Goal: Information Seeking & Learning: Find specific fact

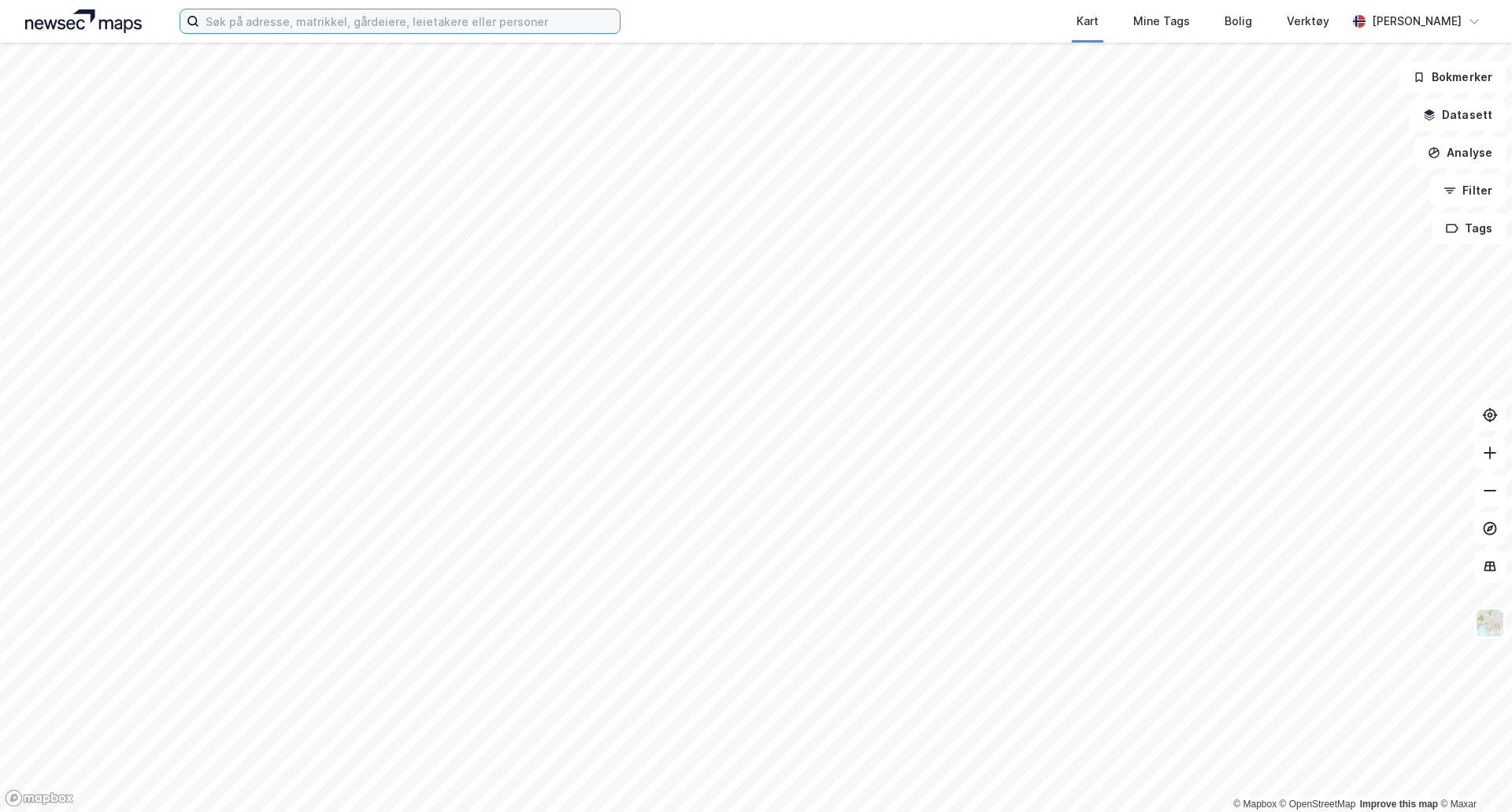
click at [548, 9] on input at bounding box center [409, 21] width 421 height 24
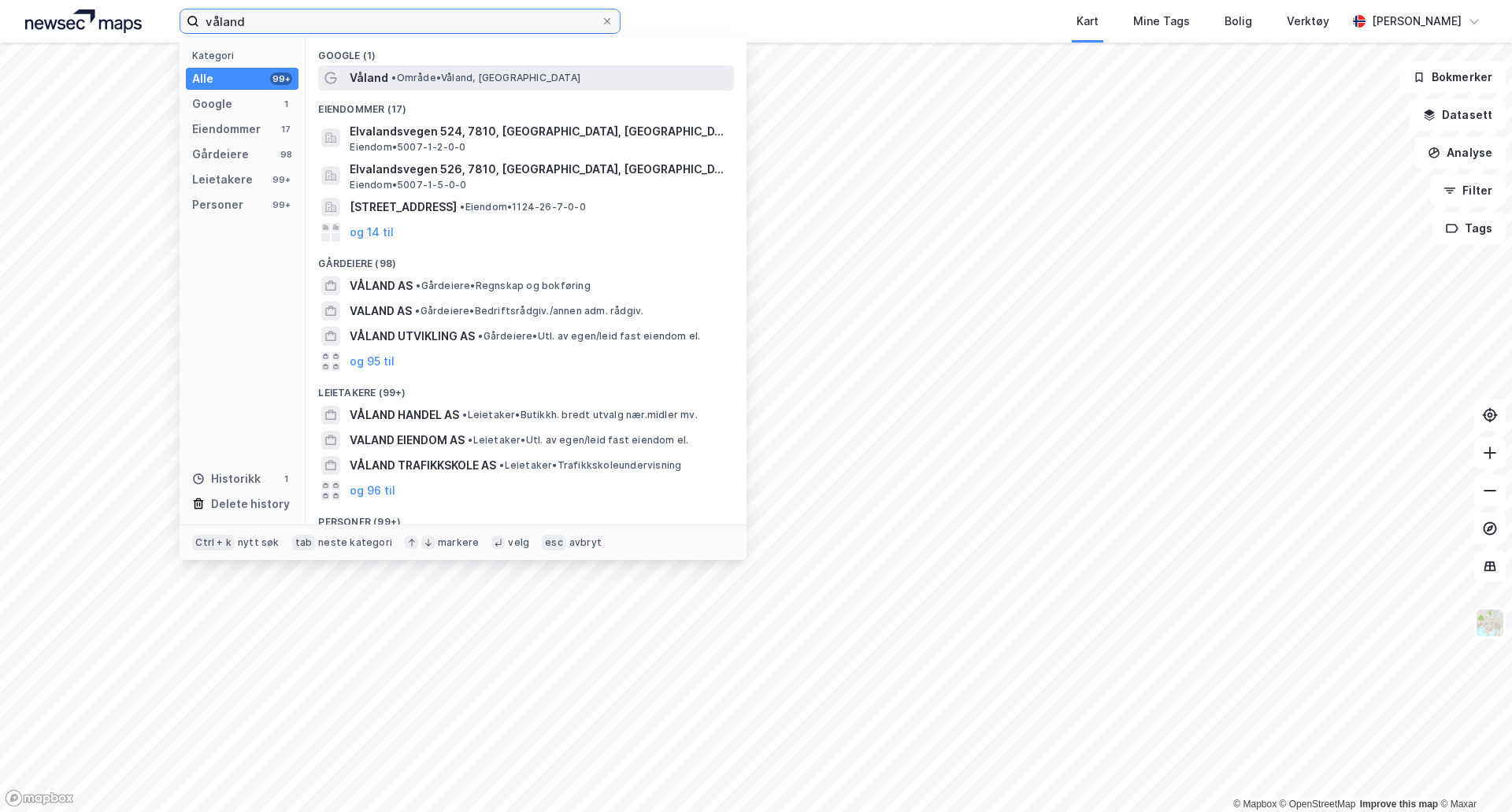
type input "våland"
click at [614, 79] on div "Våland • Område • [GEOGRAPHIC_DATA], [GEOGRAPHIC_DATA]" at bounding box center [540, 78] width 381 height 18
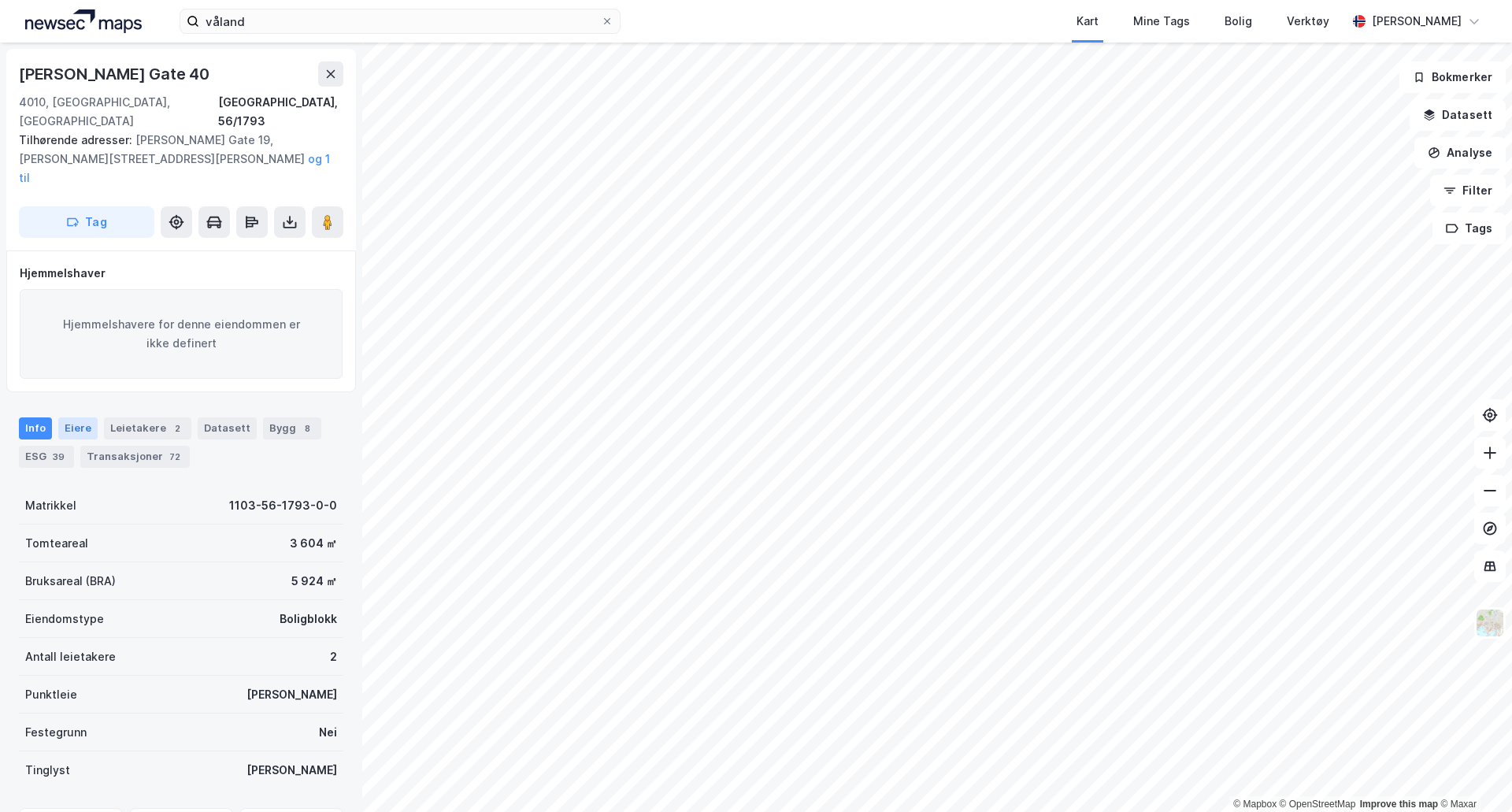
click at [76, 418] on div "Eiere" at bounding box center [78, 429] width 40 height 22
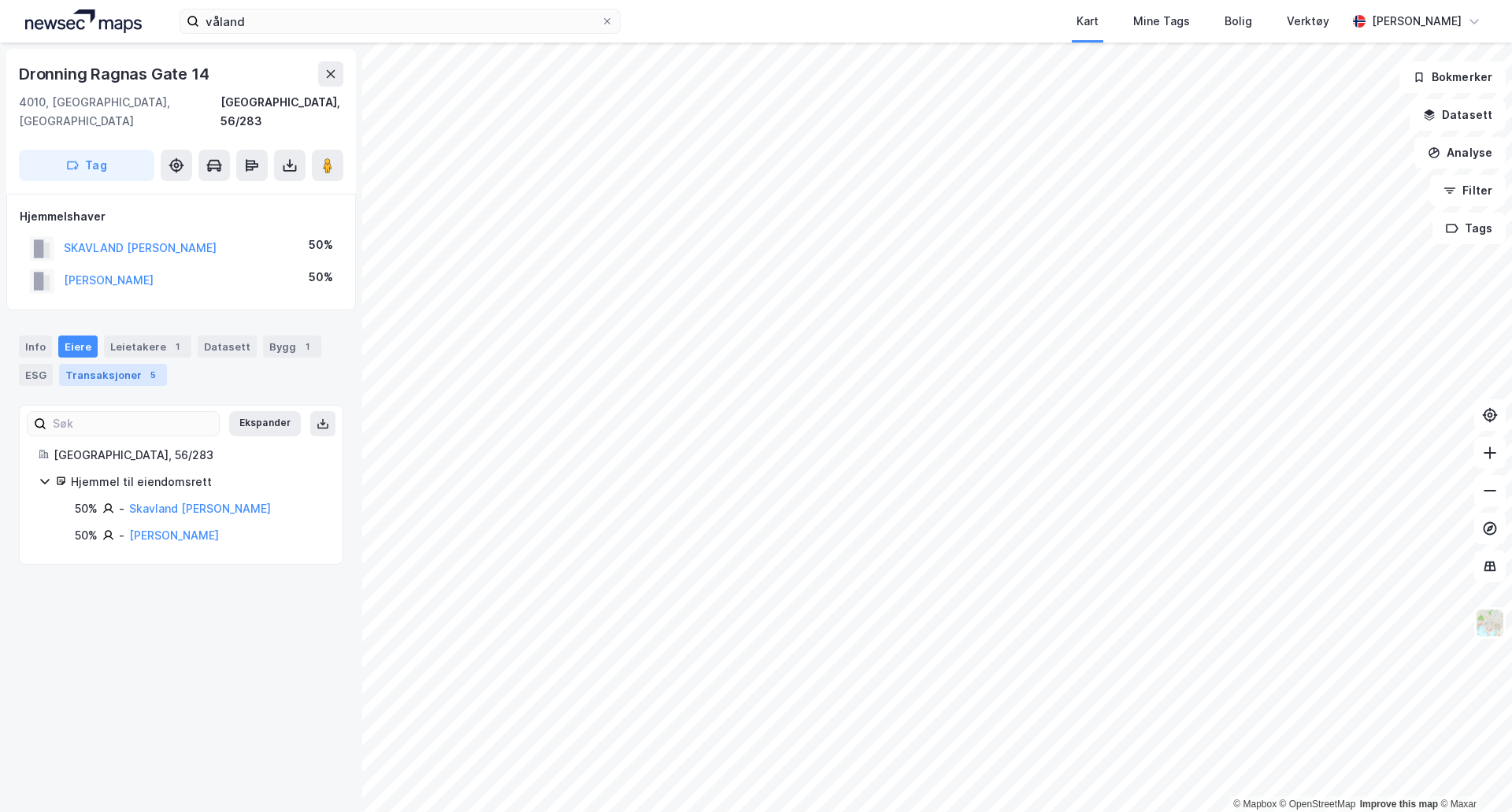
click at [135, 364] on div "Transaksjoner 5" at bounding box center [113, 375] width 108 height 22
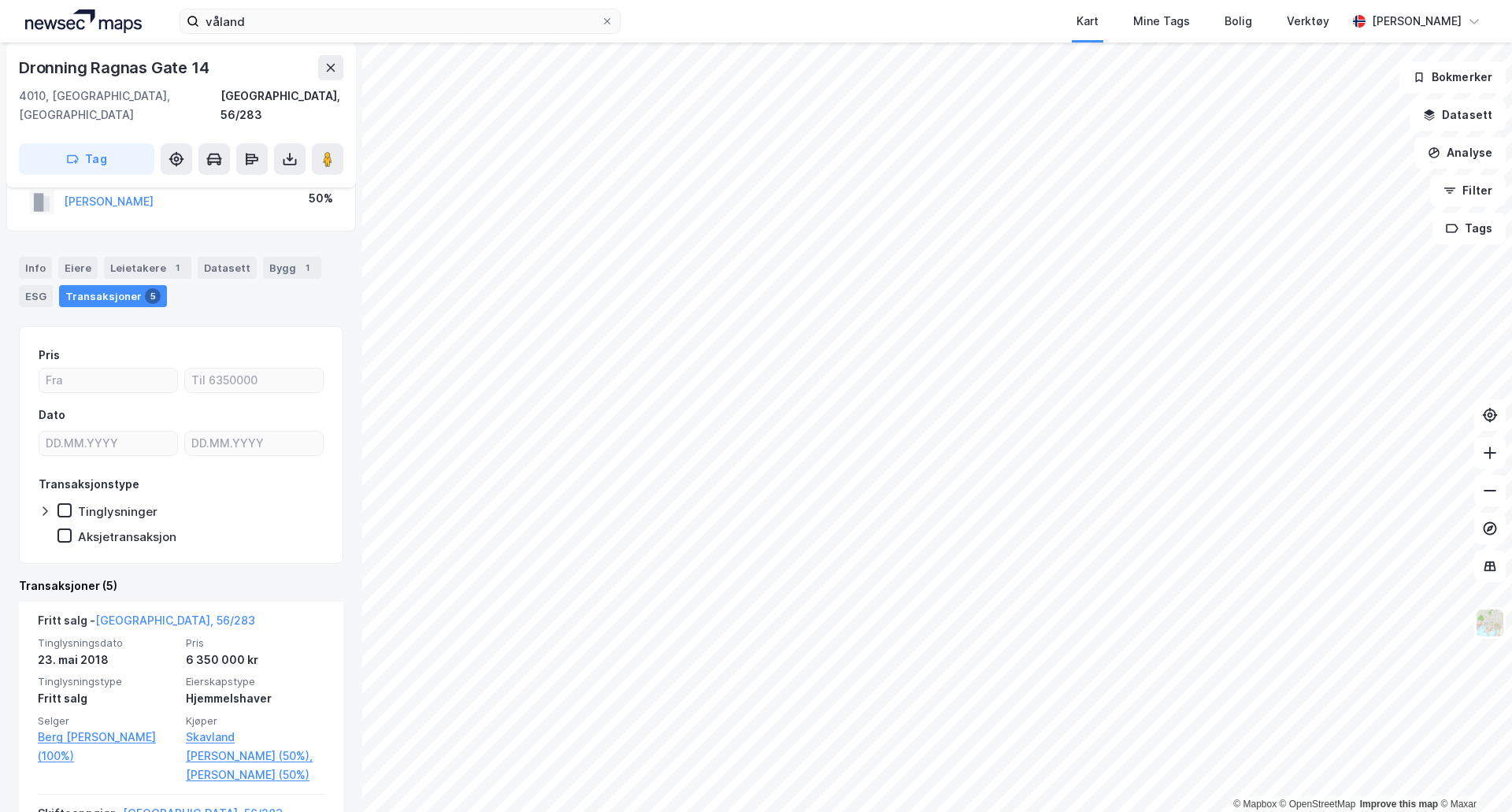
scroll to position [157, 0]
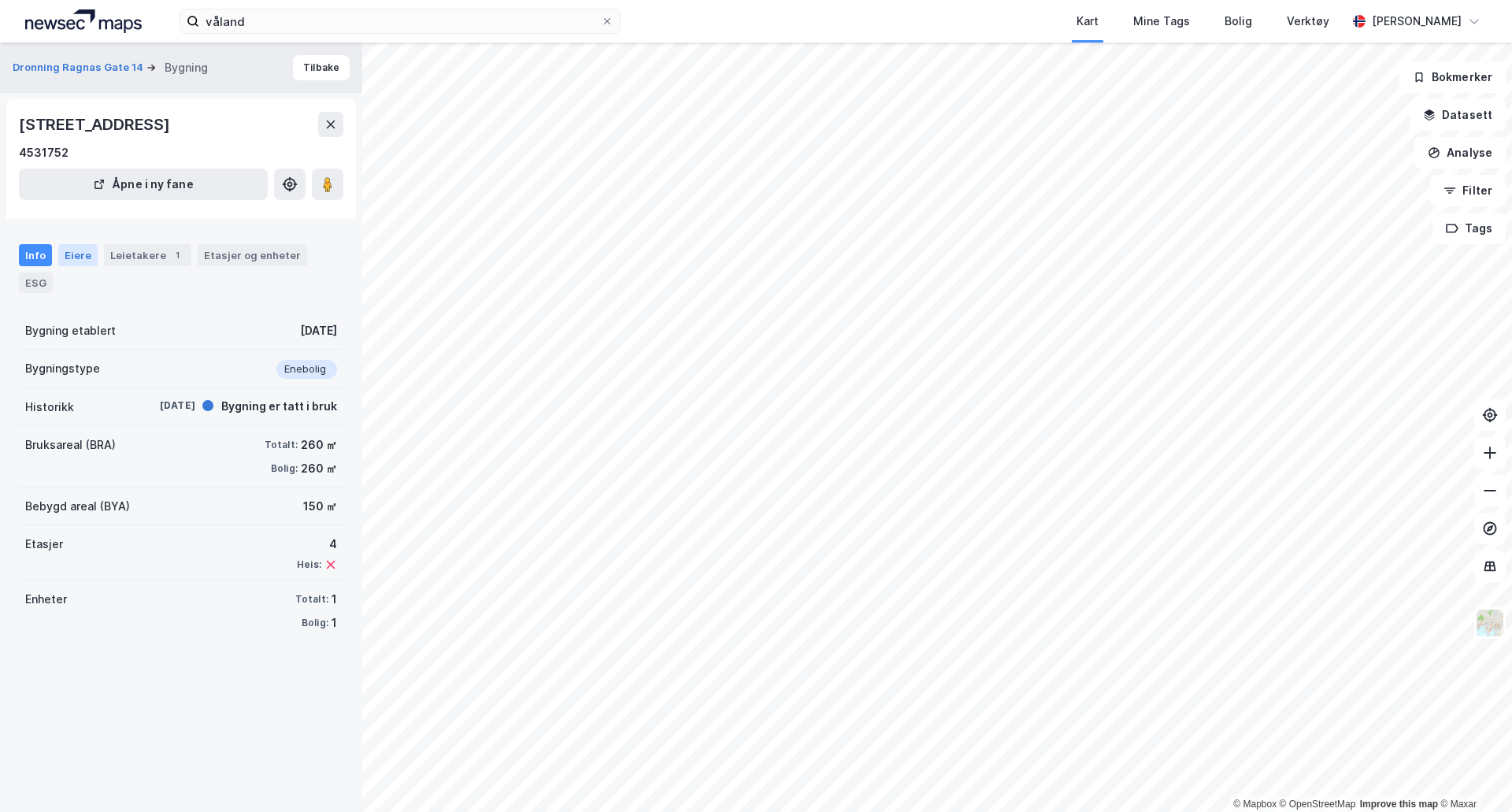
click at [79, 266] on div "Eiere" at bounding box center [78, 255] width 40 height 22
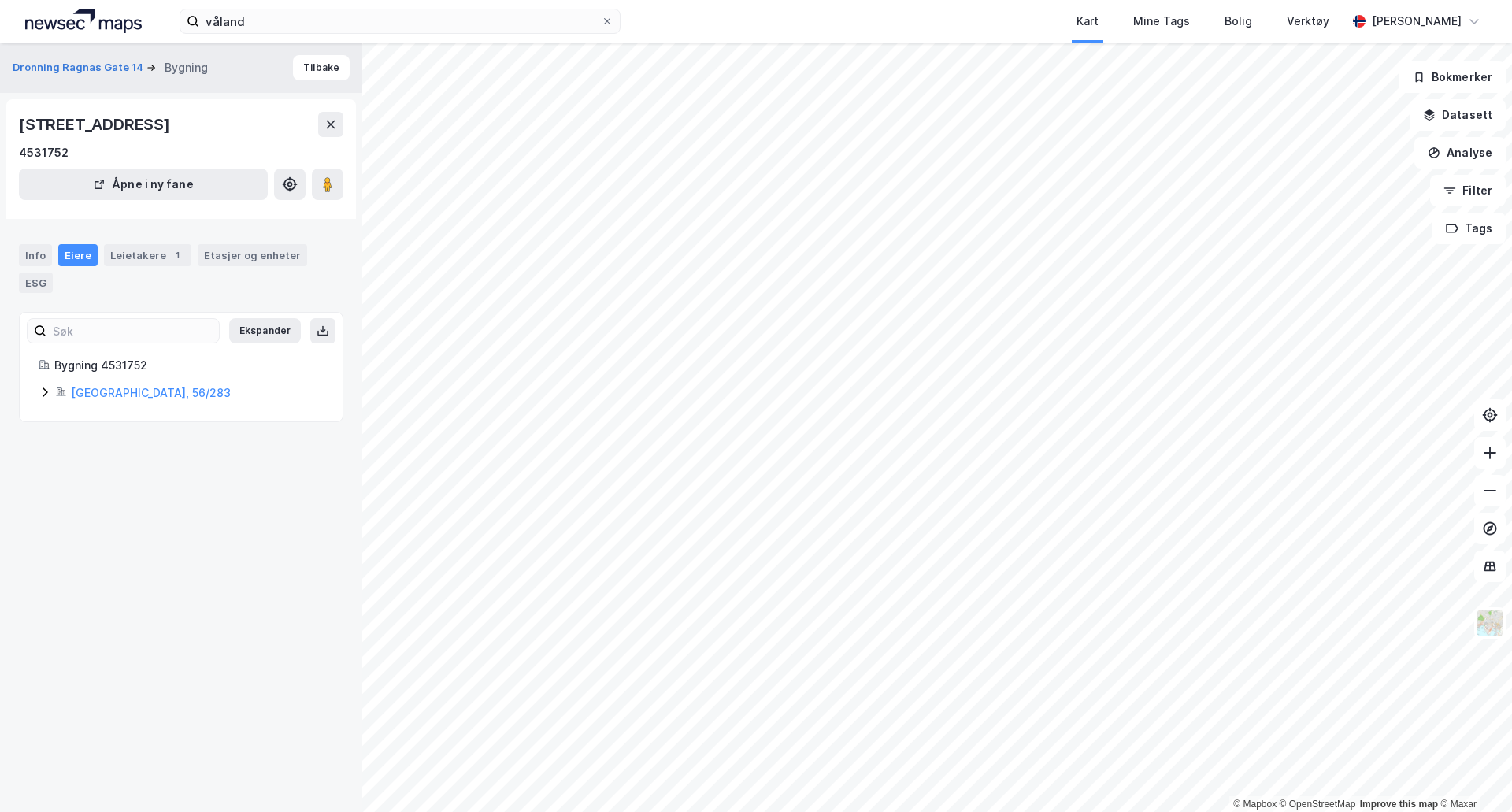
drag, startPoint x: 205, startPoint y: 121, endPoint x: 0, endPoint y: 114, distance: 205.1
click at [0, 114] on div "[GEOGRAPHIC_DATA] 14 Bygning [GEOGRAPHIC_DATA][STREET_ADDRESS] i ny fane Info E…" at bounding box center [181, 427] width 362 height 770
copy div "[STREET_ADDRESS]"
click at [100, 399] on link "[GEOGRAPHIC_DATA], 56/283" at bounding box center [151, 393] width 160 height 13
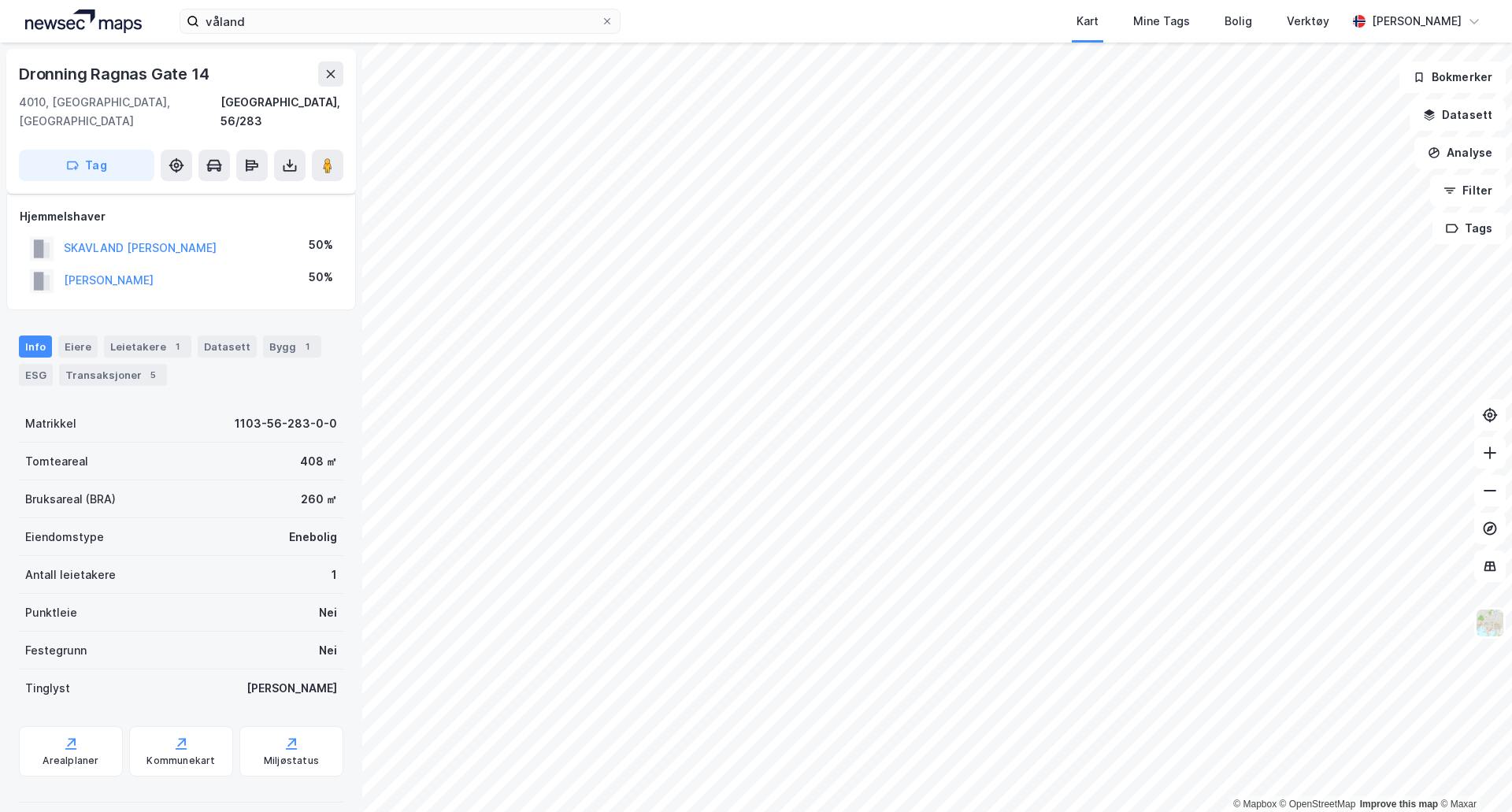
scroll to position [61, 0]
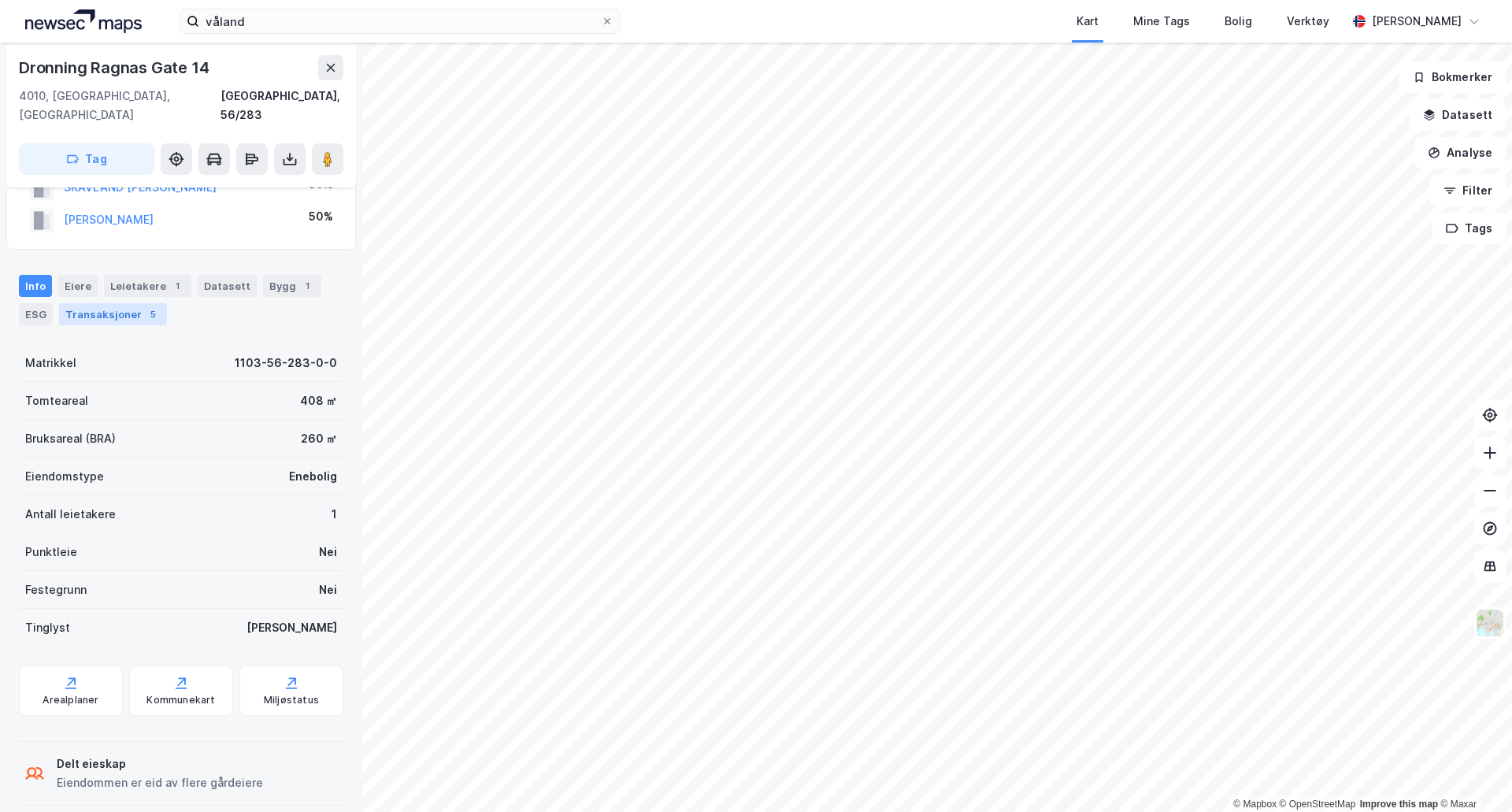
click at [128, 303] on div "Transaksjoner 5" at bounding box center [113, 314] width 108 height 22
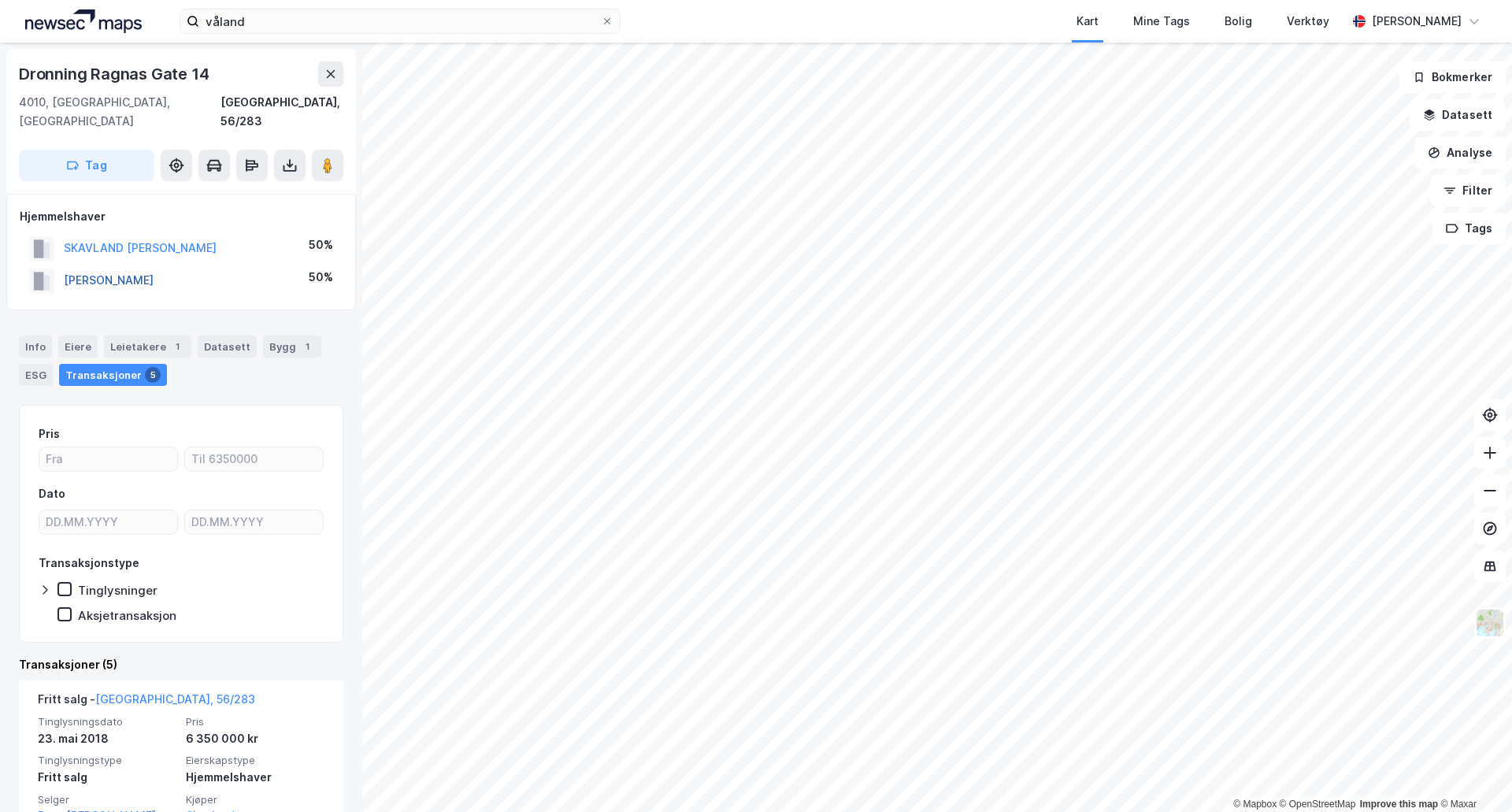
click at [0, 0] on button "[PERSON_NAME]" at bounding box center [0, 0] width 0 height 0
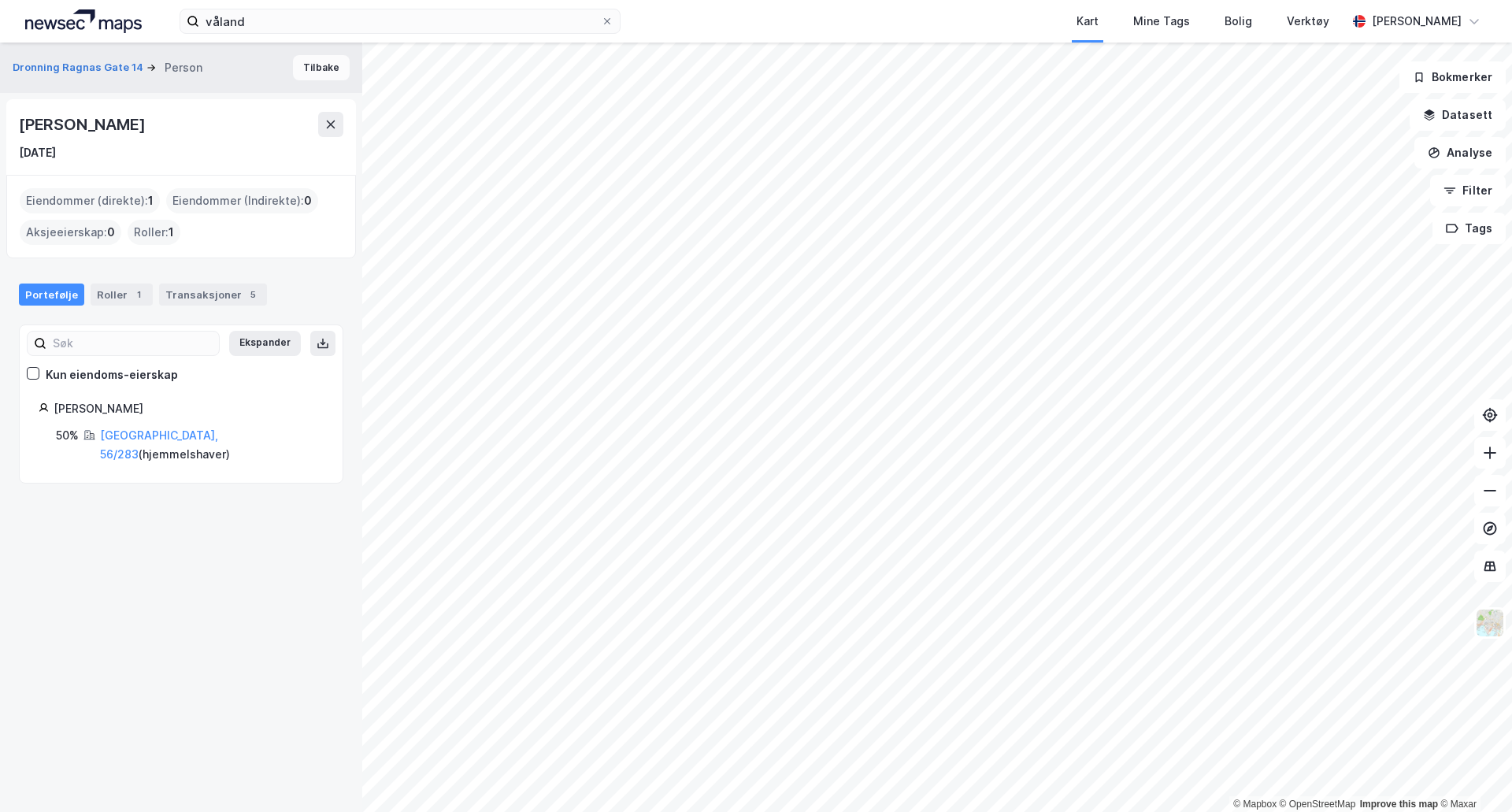
click at [311, 78] on button "Tilbake" at bounding box center [321, 67] width 56 height 25
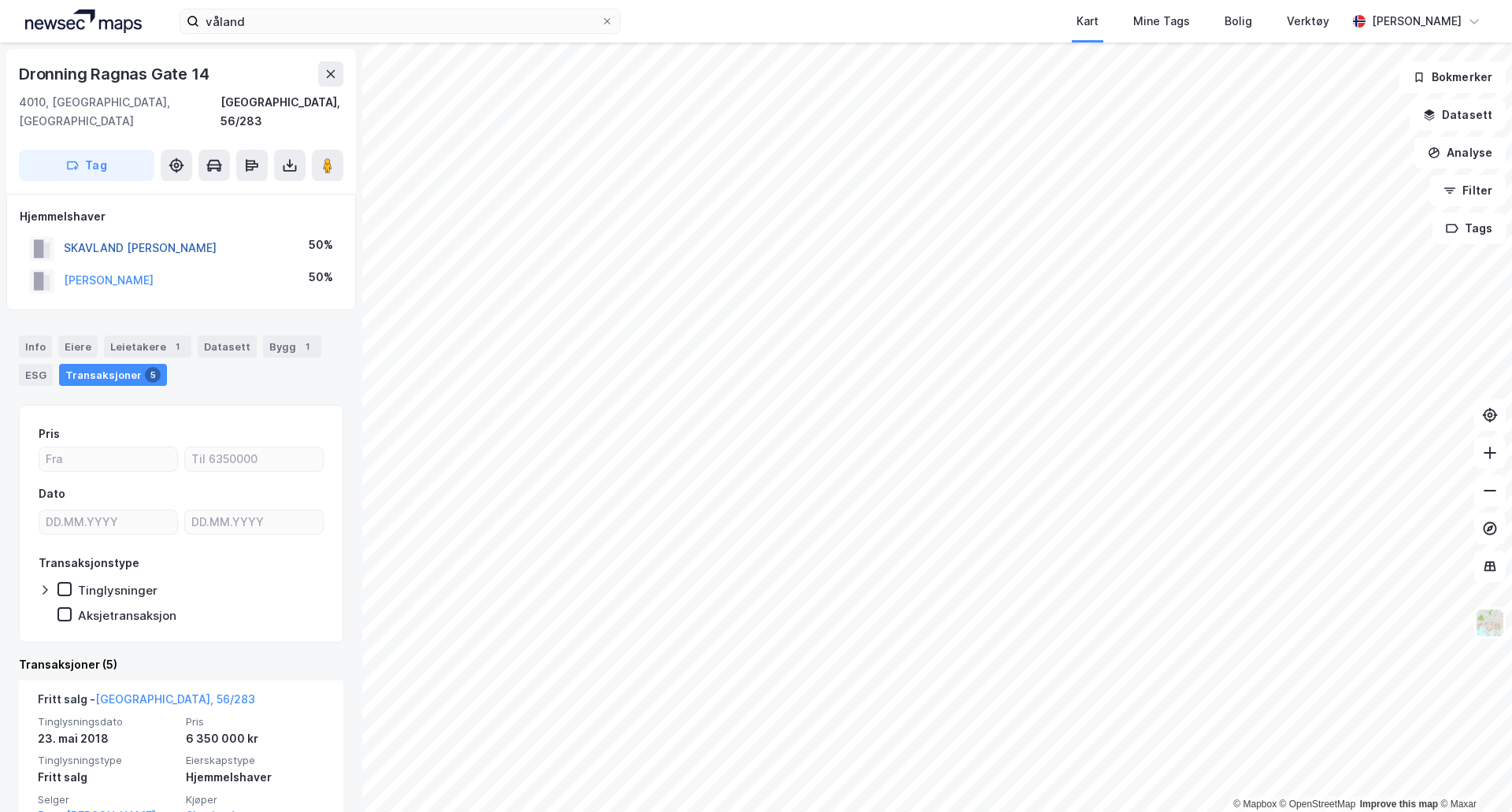
click at [0, 0] on button "SKAVLAND [PERSON_NAME]" at bounding box center [0, 0] width 0 height 0
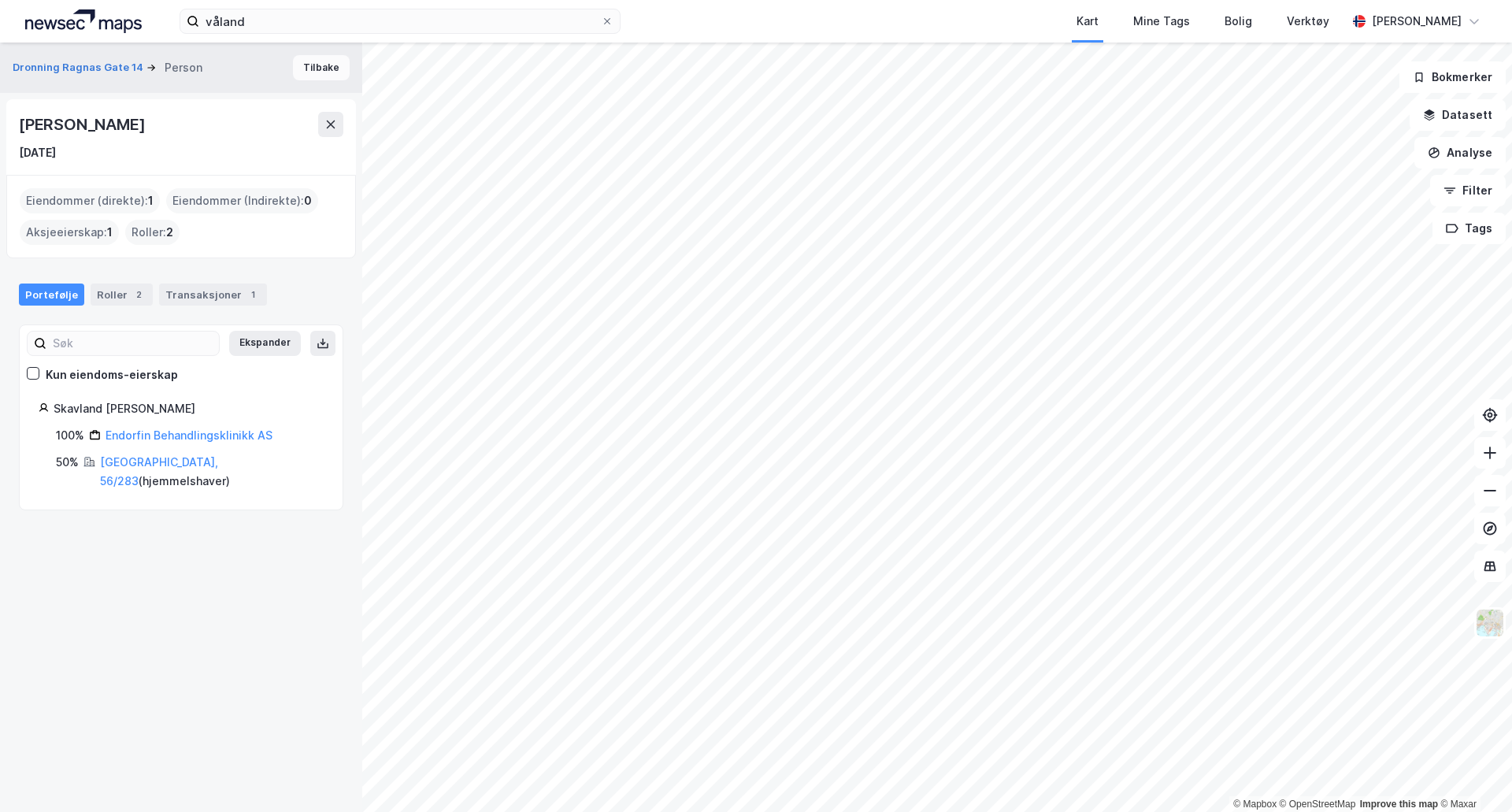
click at [300, 73] on button "Tilbake" at bounding box center [321, 67] width 56 height 25
